Goal: Task Accomplishment & Management: Use online tool/utility

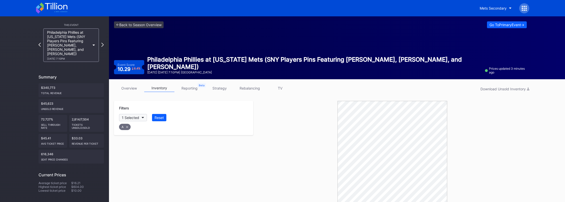
scroll to position [67, 0]
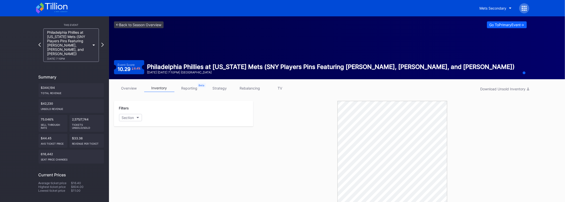
click at [166, 89] on link "inventory" at bounding box center [159, 88] width 30 height 8
click at [138, 116] on button "Section" at bounding box center [130, 117] width 23 height 7
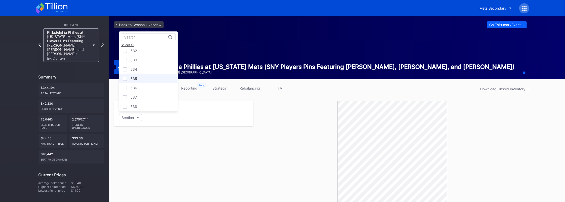
scroll to position [444, 0]
click at [142, 105] on div "A" at bounding box center [148, 104] width 59 height 9
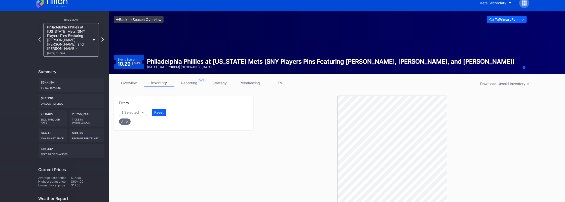
scroll to position [86, 0]
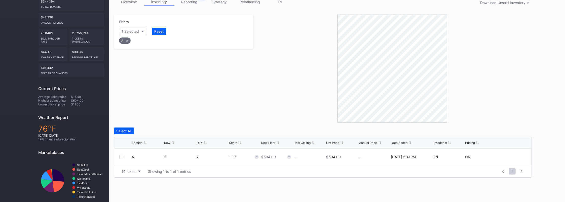
click at [208, 84] on div "Filters 1 Selected Reset A" at bounding box center [183, 69] width 139 height 108
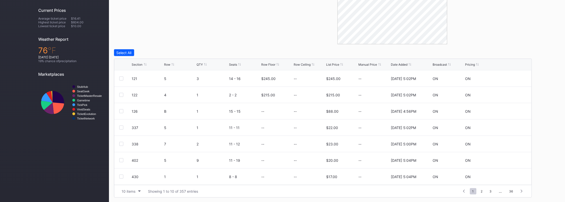
scroll to position [64, 0]
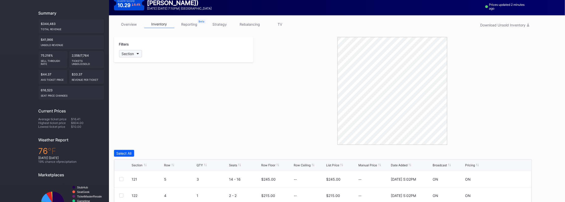
click at [135, 55] on button "Section" at bounding box center [130, 53] width 23 height 7
click at [136, 133] on div "A" at bounding box center [148, 133] width 59 height 9
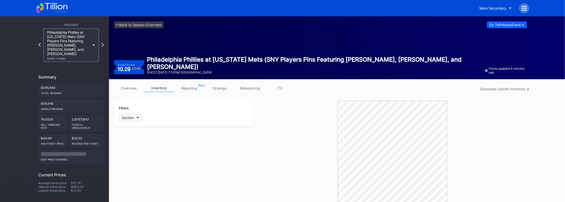
click at [128, 118] on div "Section" at bounding box center [128, 117] width 12 height 4
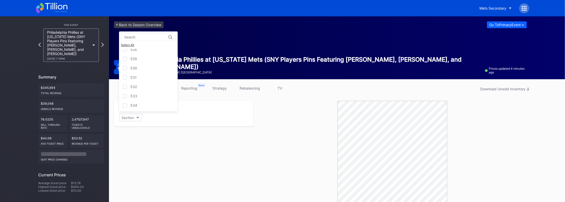
scroll to position [426, 0]
click at [132, 105] on div "A" at bounding box center [132, 105] width 2 height 4
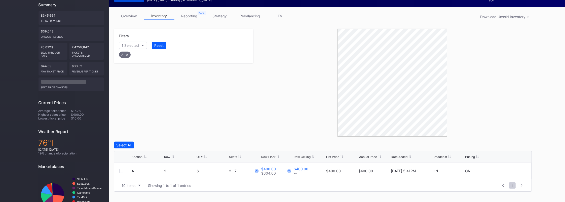
scroll to position [86, 0]
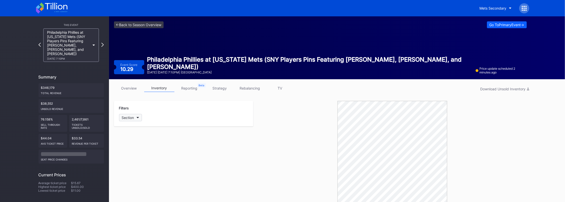
click at [134, 118] on button "Section" at bounding box center [130, 117] width 23 height 7
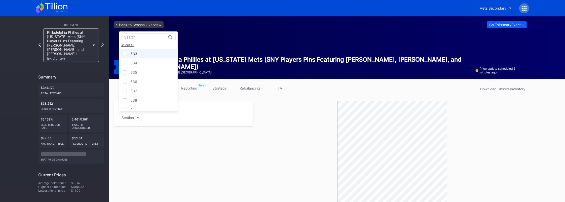
scroll to position [426, 0]
click at [128, 107] on div "A" at bounding box center [148, 104] width 59 height 9
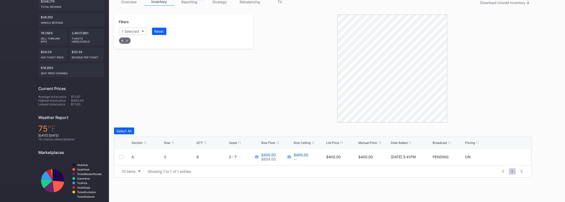
scroll to position [0, 0]
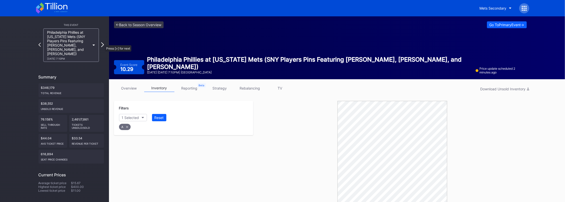
click at [102, 43] on icon at bounding box center [102, 44] width 3 height 5
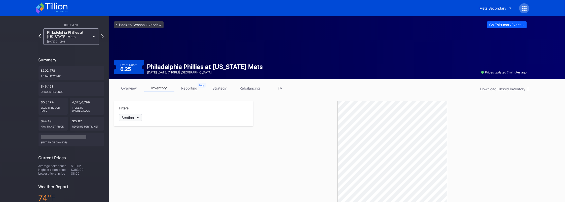
click at [139, 118] on button "Section" at bounding box center [130, 117] width 23 height 7
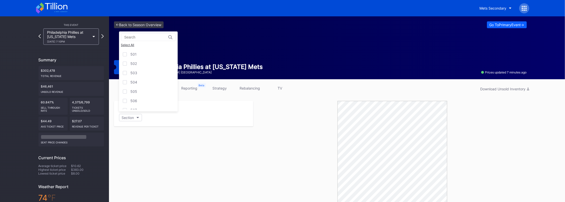
scroll to position [453, 0]
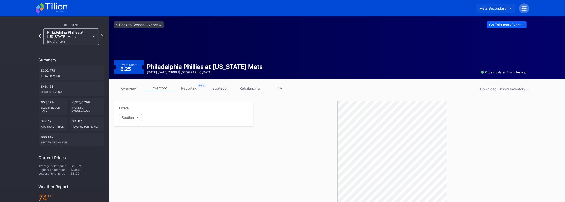
click at [498, 7] on div "Mets Secondary" at bounding box center [492, 8] width 27 height 4
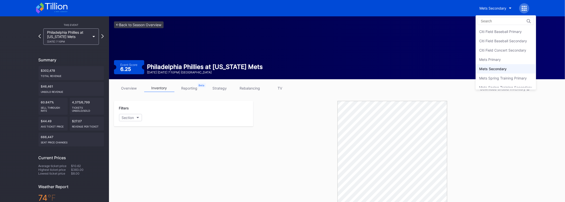
scroll to position [5, 0]
click at [488, 51] on div "Mets Primary" at bounding box center [505, 54] width 60 height 9
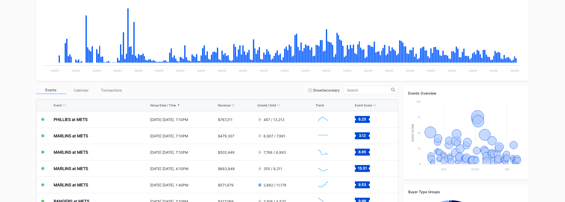
scroll to position [101, 0]
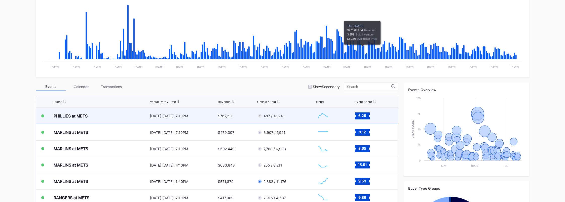
click at [178, 113] on div "[DATE] [DATE], 7:10PM" at bounding box center [183, 116] width 67 height 16
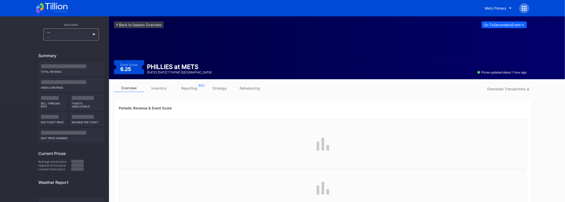
click at [240, 88] on link "rebalancing" at bounding box center [250, 88] width 30 height 8
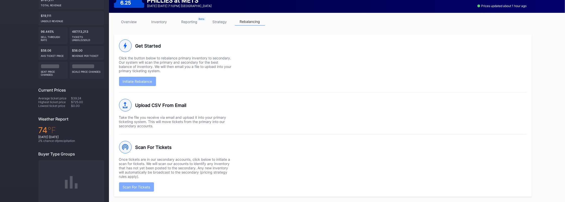
scroll to position [72, 0]
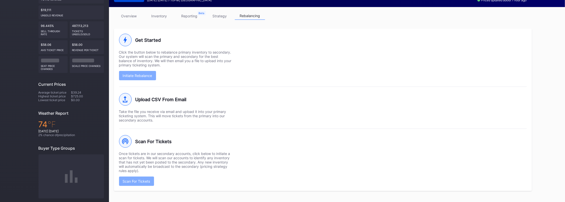
click at [199, 187] on div "Get Started Click the button below to rebalance primary inventory to secondary.…" at bounding box center [322, 110] width 417 height 162
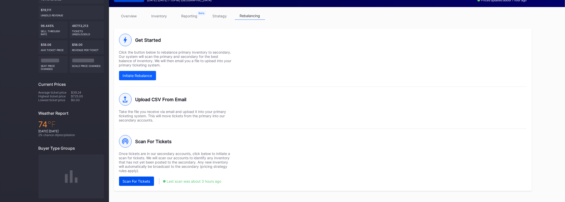
click at [142, 182] on div "Scan For Tickets" at bounding box center [136, 181] width 27 height 4
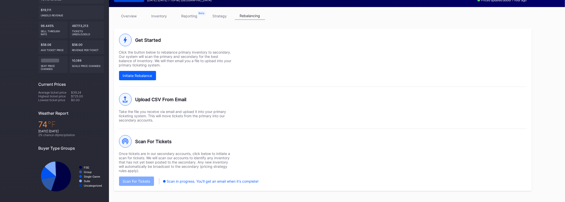
scroll to position [72, 0]
